Goal: Transaction & Acquisition: Purchase product/service

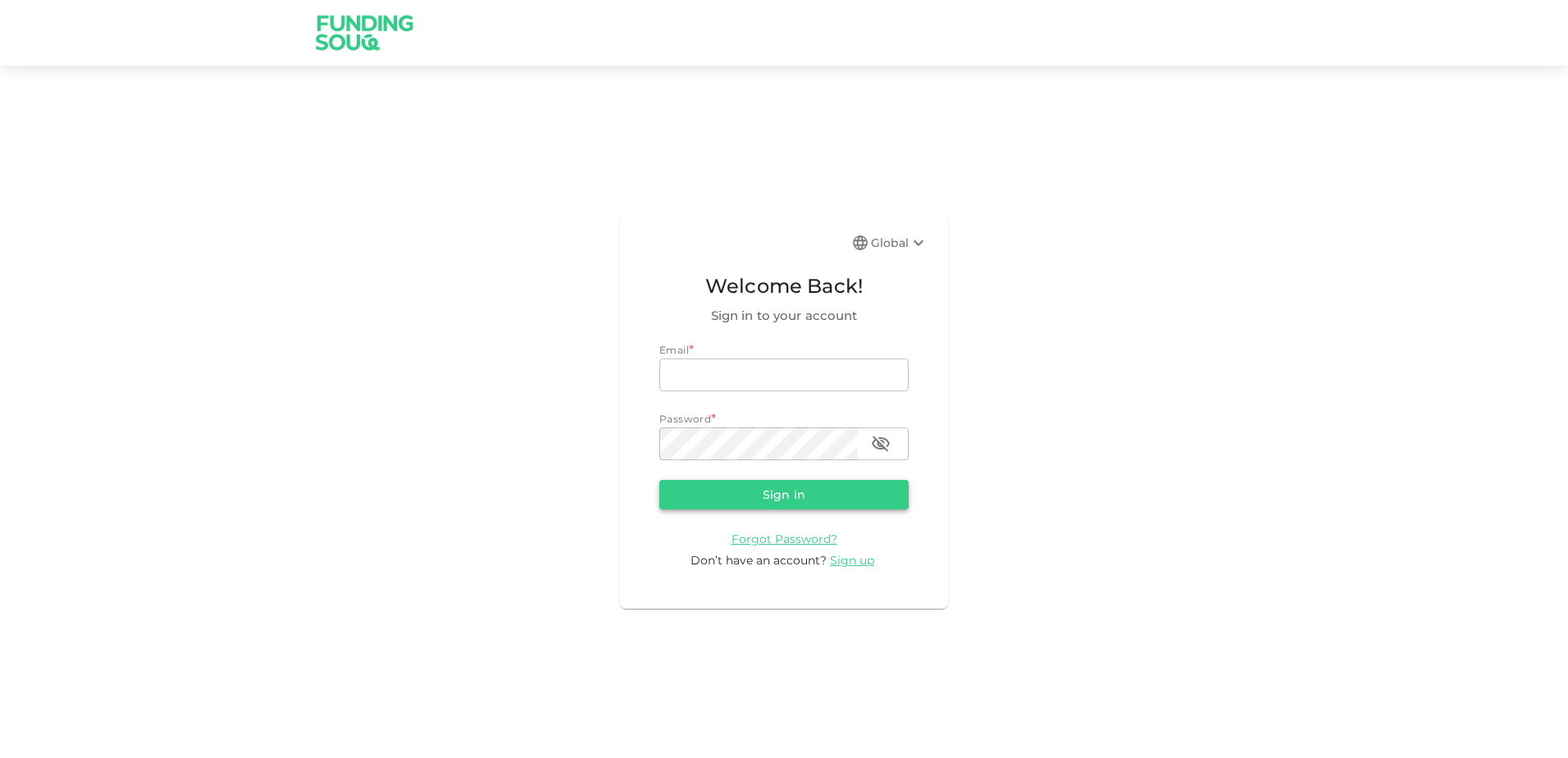
type input "[EMAIL_ADDRESS][DOMAIN_NAME]"
click at [723, 490] on button "Sign in" at bounding box center [784, 494] width 249 height 29
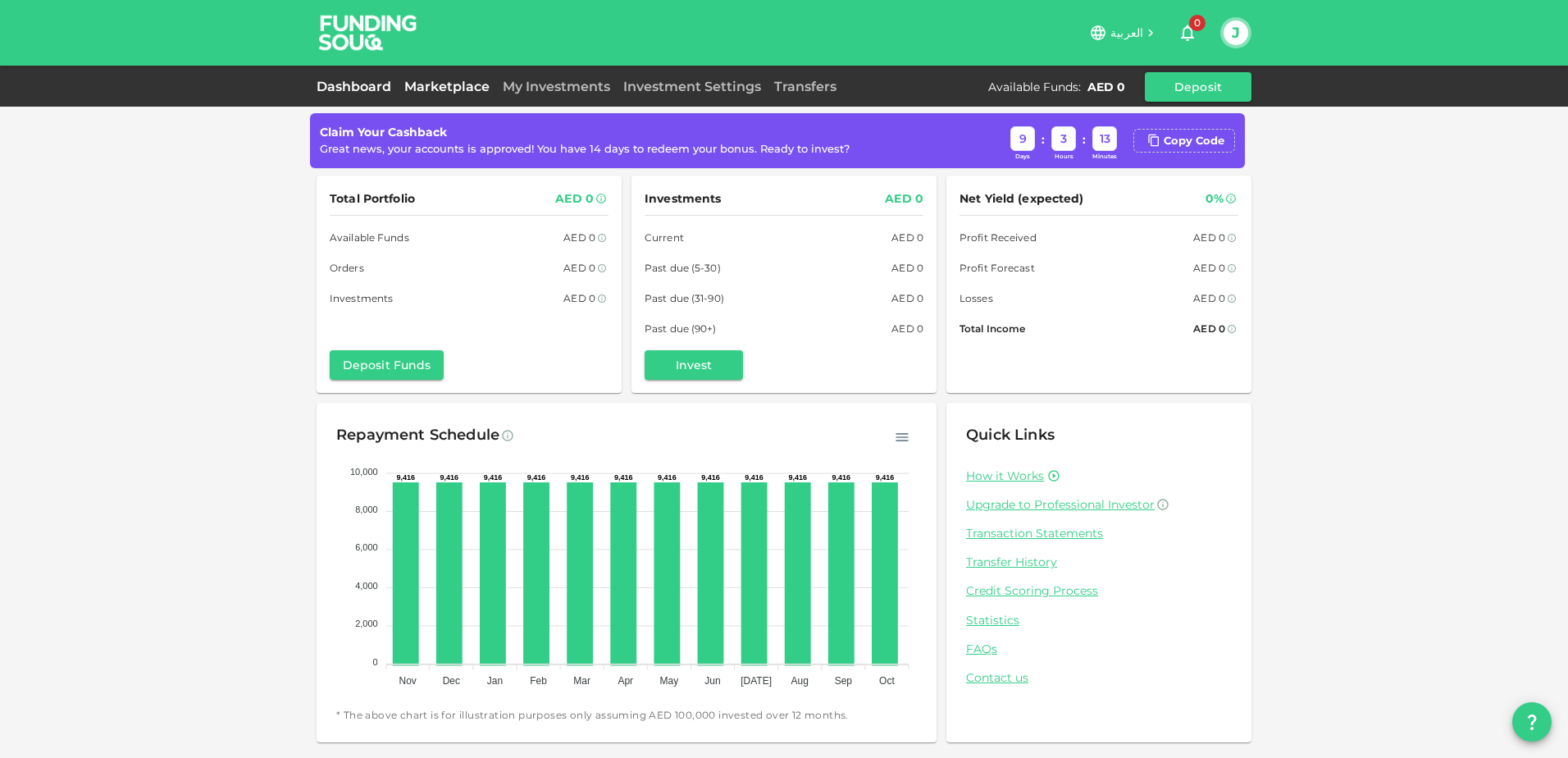
click at [449, 90] on link "Marketplace" at bounding box center [446, 86] width 98 height 16
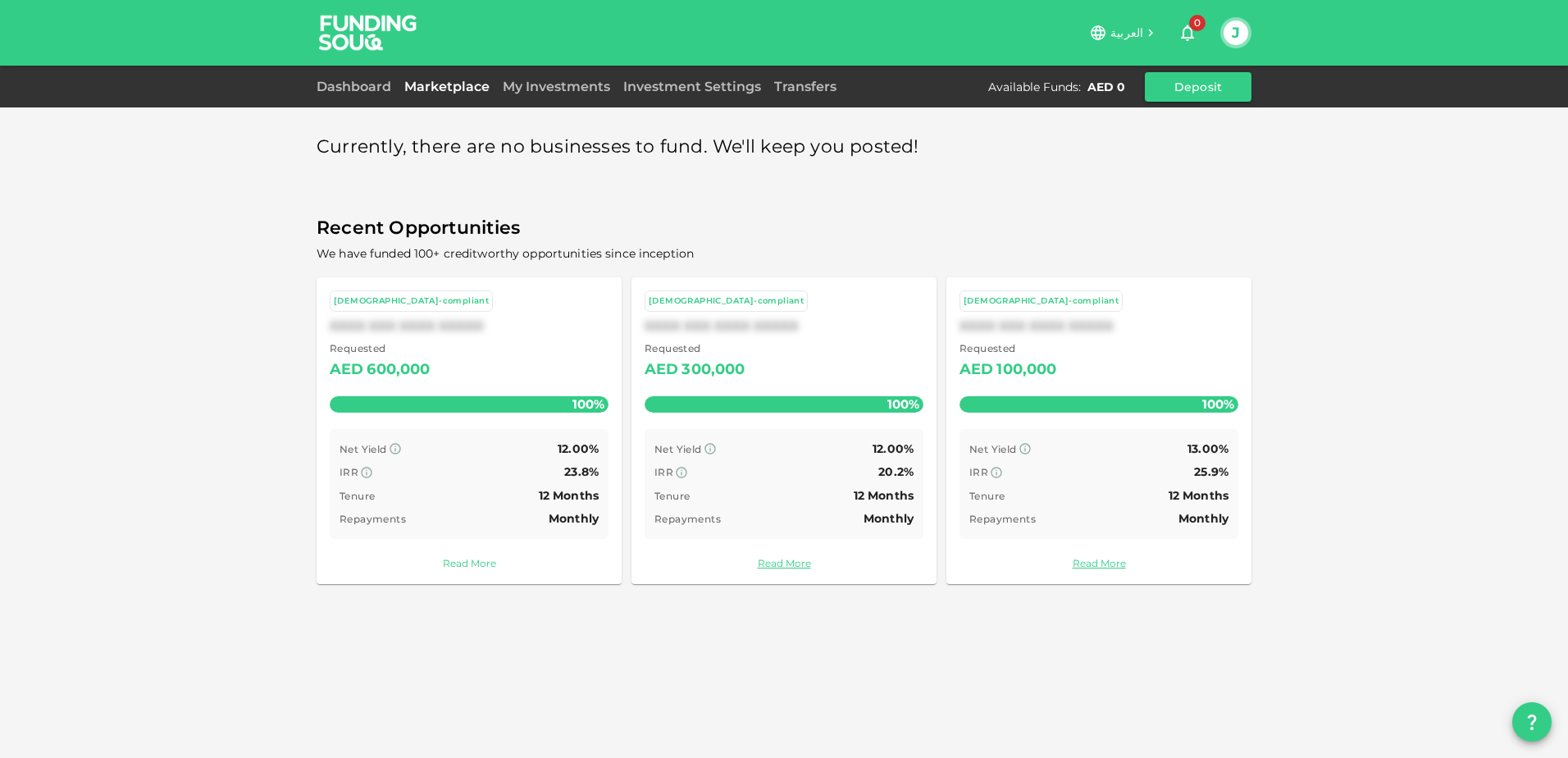
click at [464, 558] on link "Read More" at bounding box center [469, 563] width 278 height 16
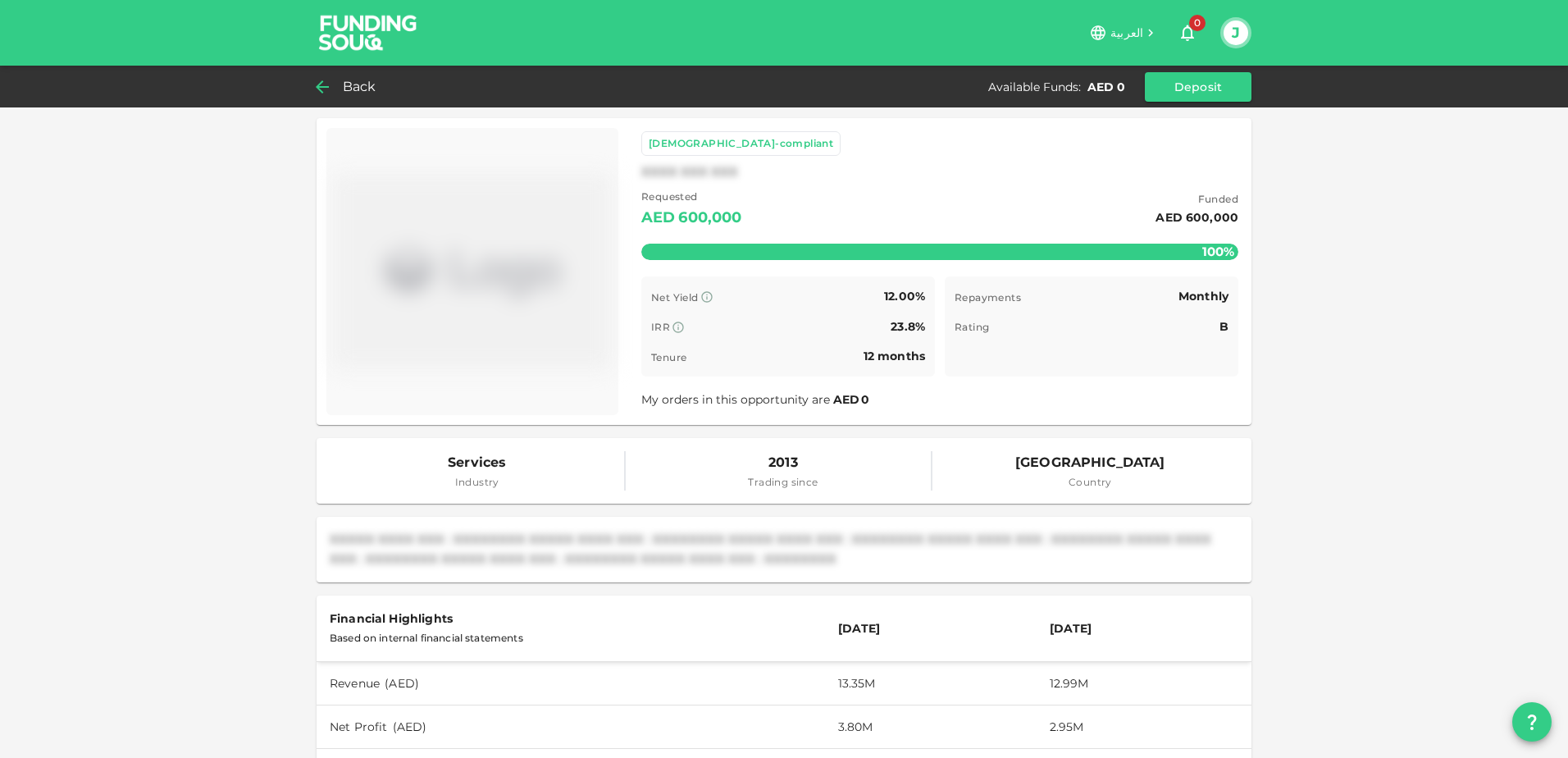
click at [323, 85] on icon at bounding box center [322, 86] width 19 height 19
